Goal: Task Accomplishment & Management: Manage account settings

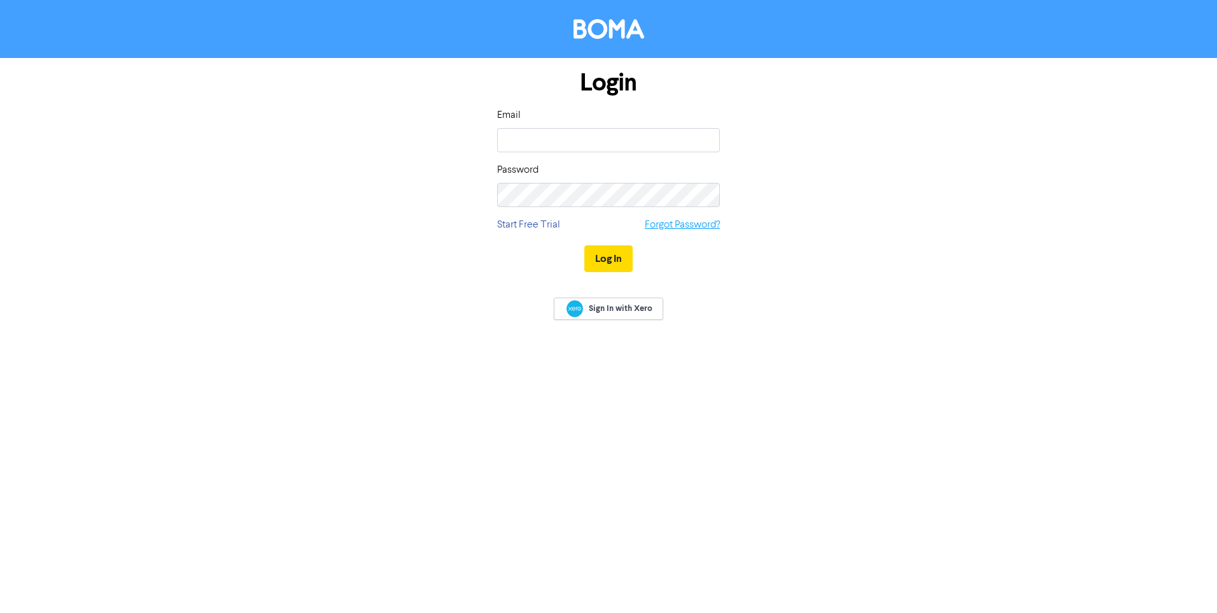
click at [665, 231] on link "Forgot Password?" at bounding box center [682, 224] width 75 height 15
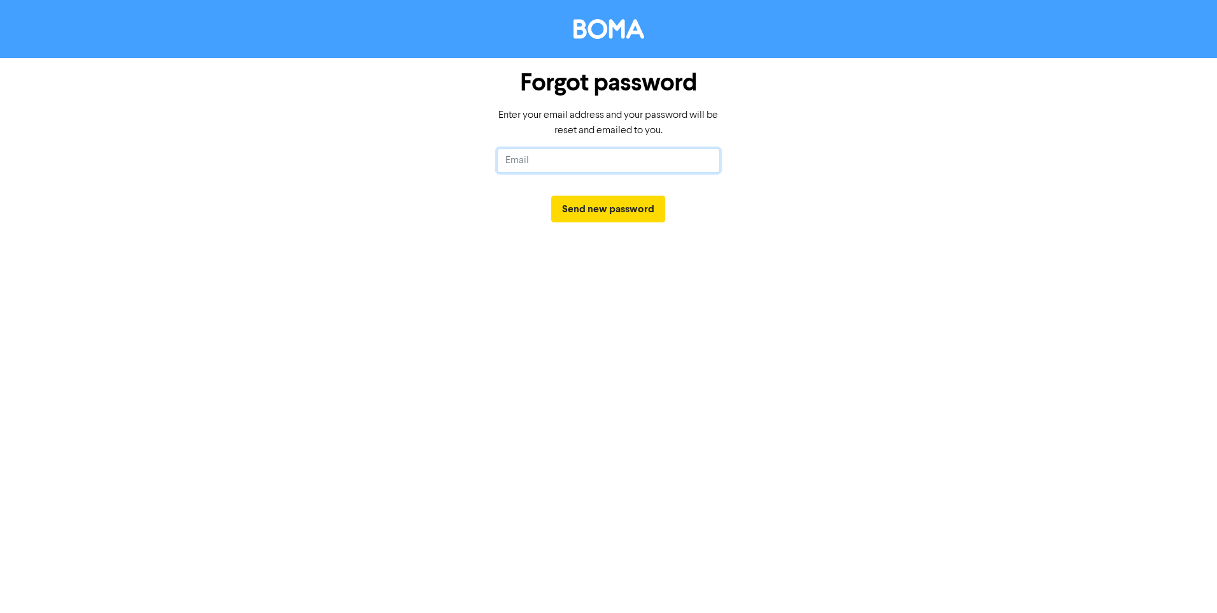
click at [656, 157] on input "text" at bounding box center [608, 160] width 223 height 24
paste input "[EMAIL_ADDRESS][DOMAIN_NAME]"
type input "[EMAIL_ADDRESS][DOMAIN_NAME]"
click at [620, 218] on button "Send new password" at bounding box center [608, 208] width 114 height 27
click at [637, 162] on input "text" at bounding box center [608, 160] width 223 height 24
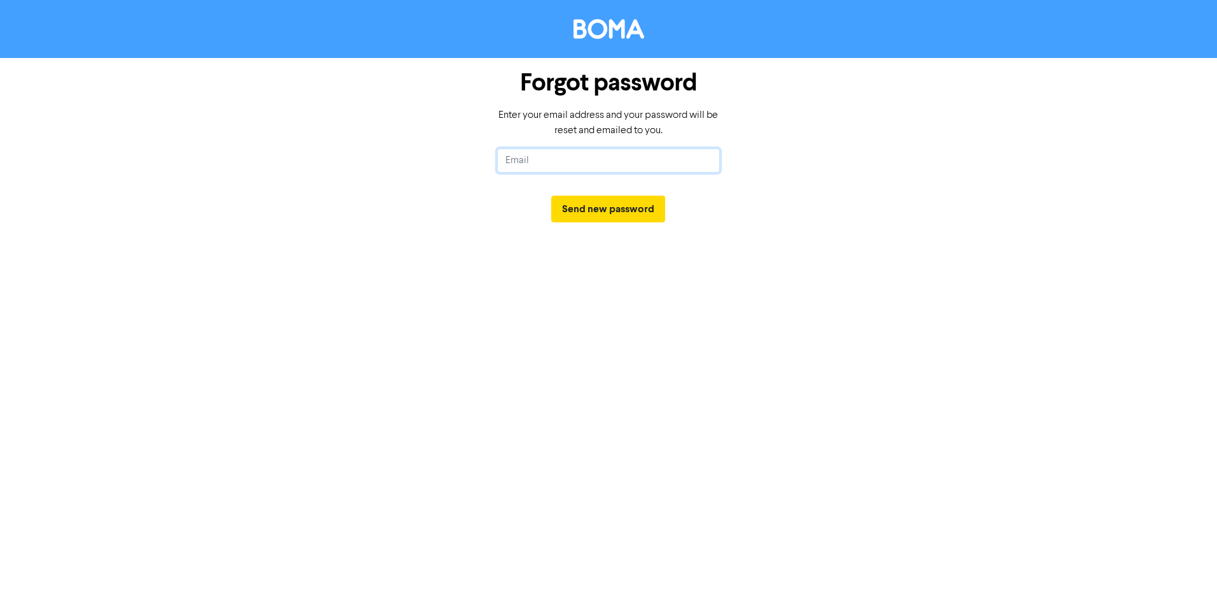
paste input "admin@awm.com.au"
type input "admin@awm.com.au"
click at [629, 211] on button "Send new password" at bounding box center [608, 208] width 114 height 27
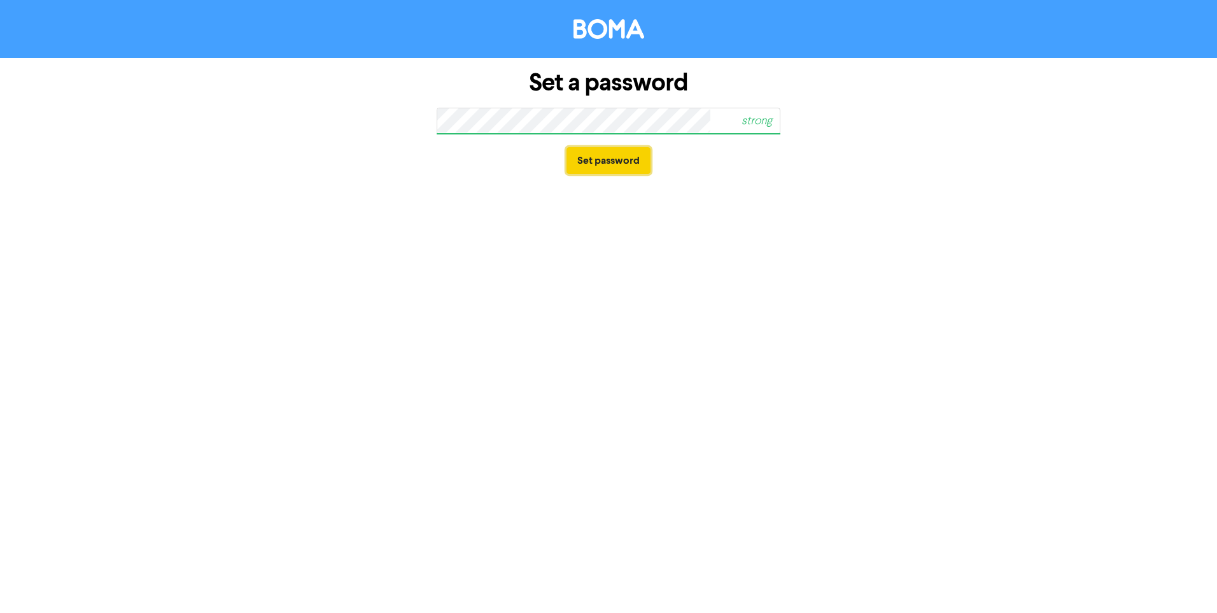
click at [590, 166] on button "Set password" at bounding box center [609, 160] width 84 height 27
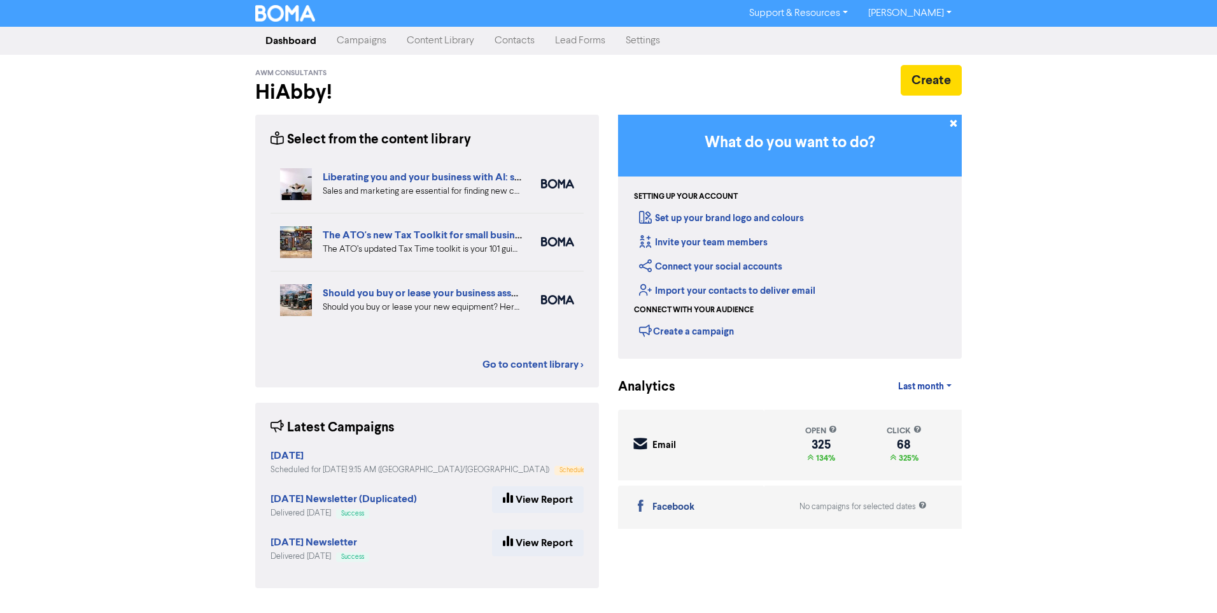
click at [928, 18] on link "[PERSON_NAME]" at bounding box center [910, 13] width 104 height 20
click at [928, 43] on button "Log Out" at bounding box center [909, 38] width 101 height 15
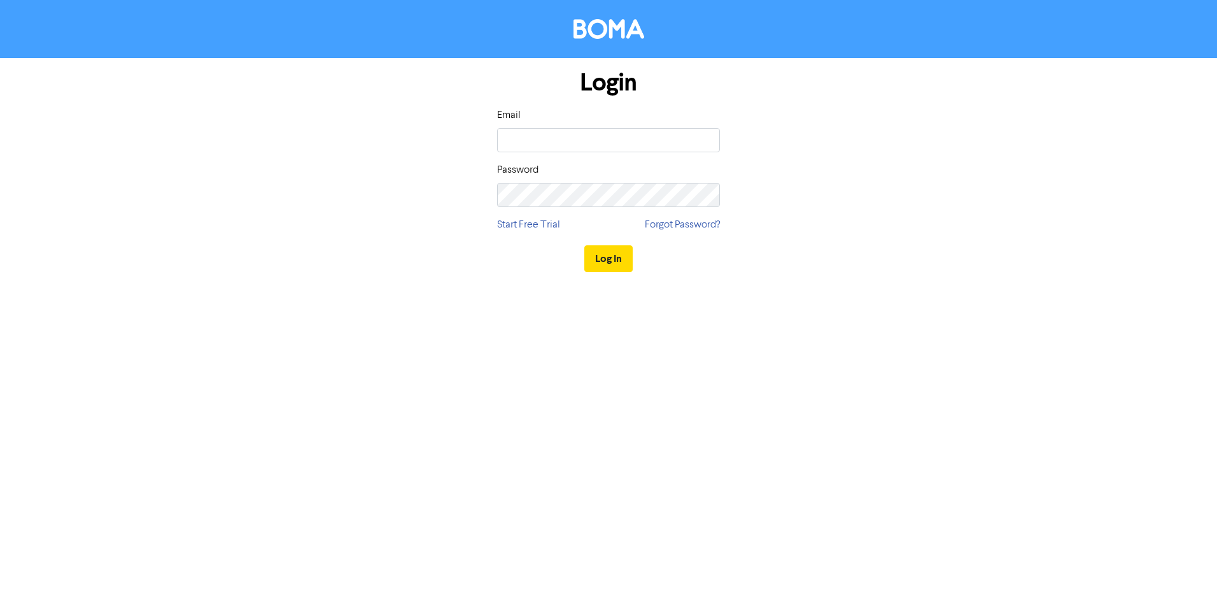
click at [791, 231] on div "Login Email Password Start Free Trial Forgot Password? Log In" at bounding box center [609, 171] width 726 height 227
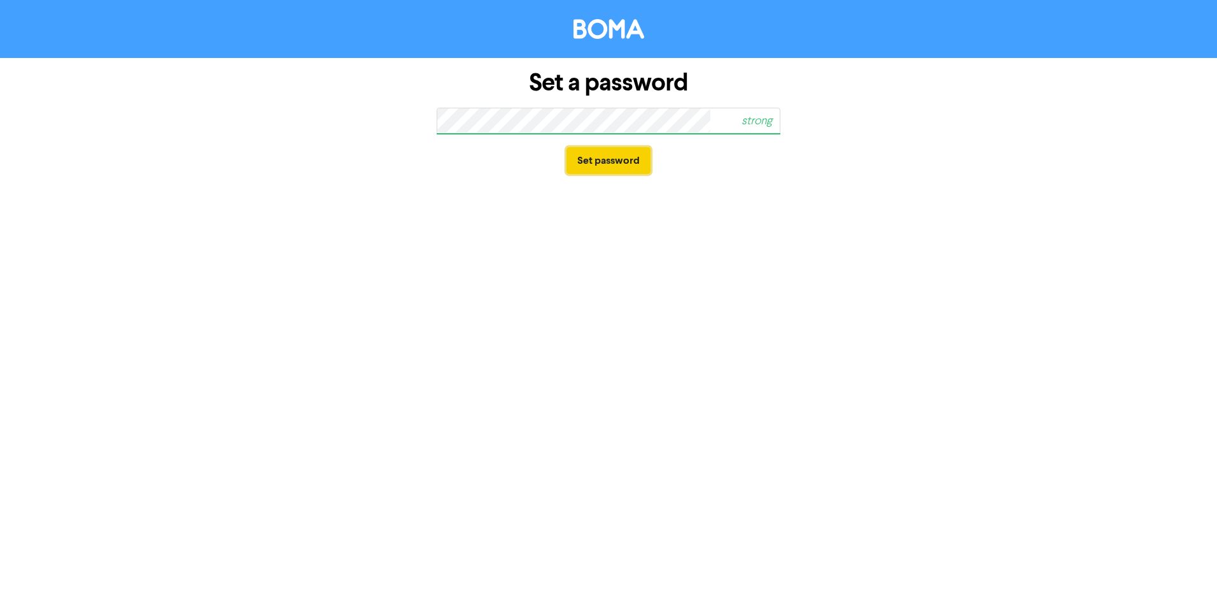
click at [611, 160] on button "Set password" at bounding box center [609, 160] width 84 height 27
